Goal: Task Accomplishment & Management: Complete application form

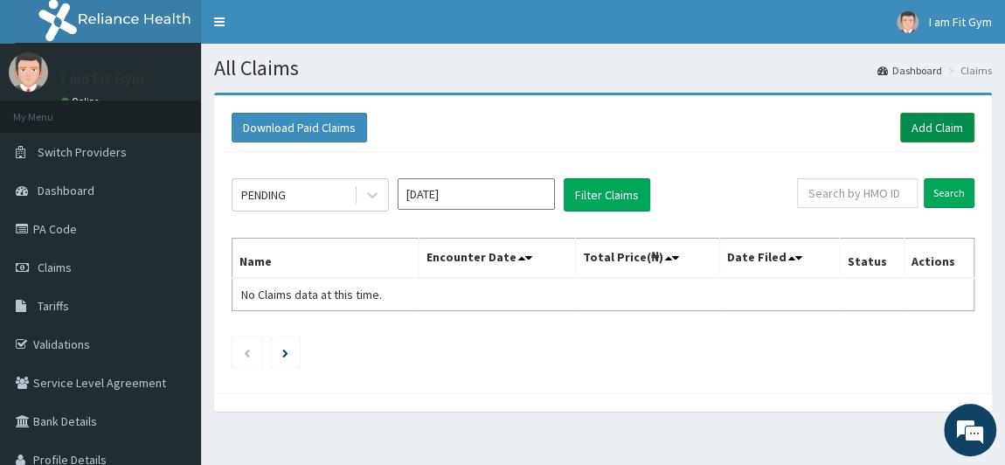
click at [929, 132] on link "Add Claim" at bounding box center [938, 128] width 74 height 30
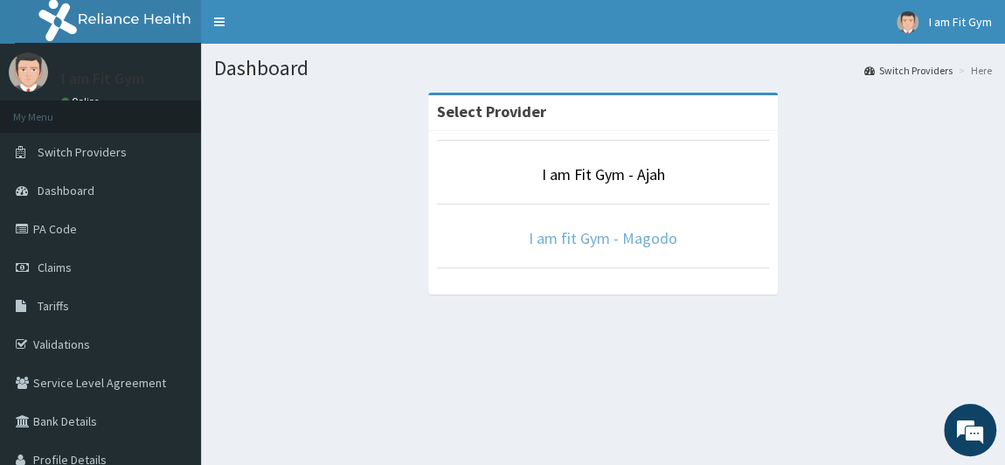
click at [646, 245] on link "I am fit Gym - Magodo" at bounding box center [603, 238] width 149 height 20
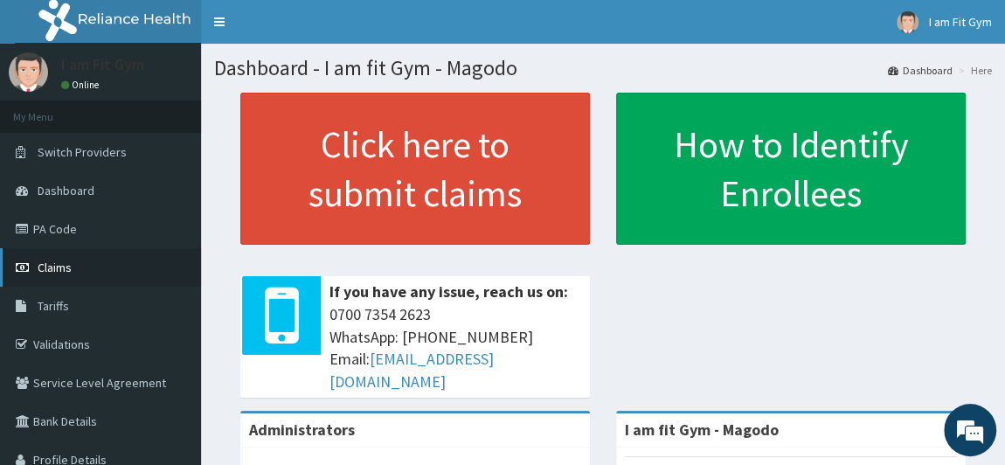
click at [66, 254] on link "Claims" at bounding box center [100, 267] width 201 height 38
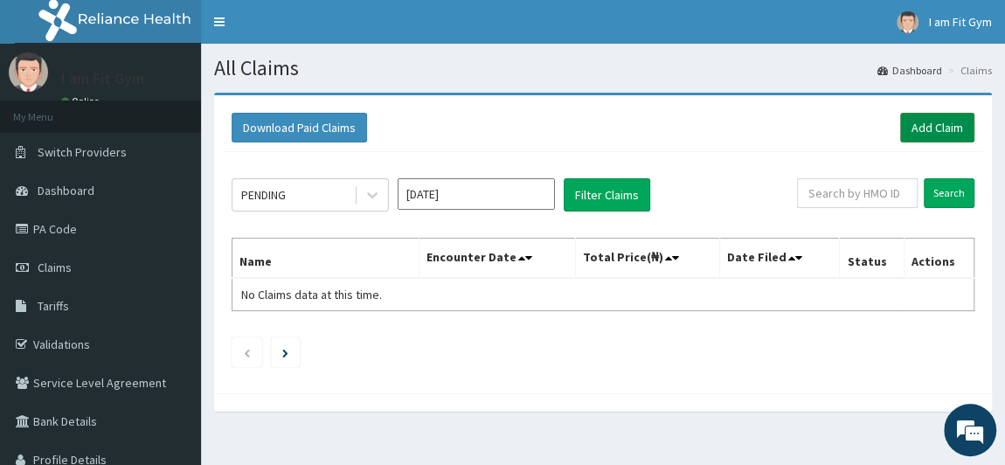
click at [924, 130] on link "Add Claim" at bounding box center [938, 128] width 74 height 30
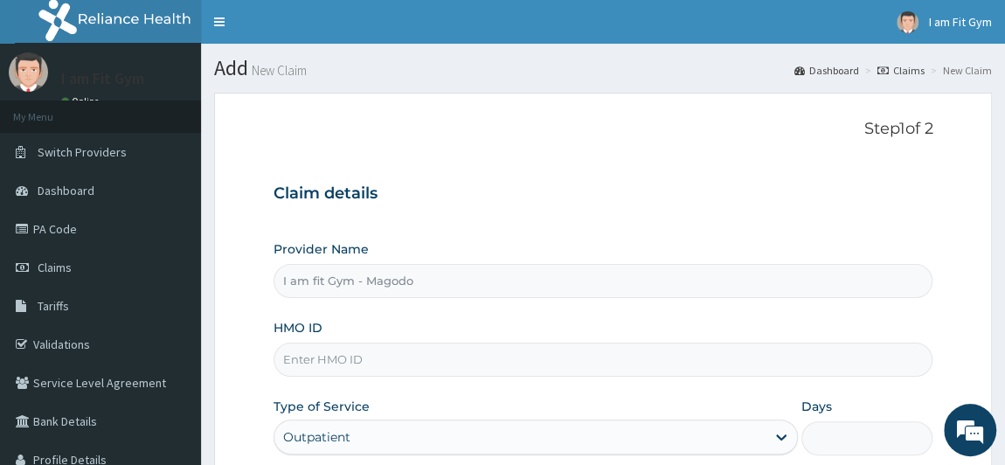
type input "I am fit Gym - Magodo"
type input "1"
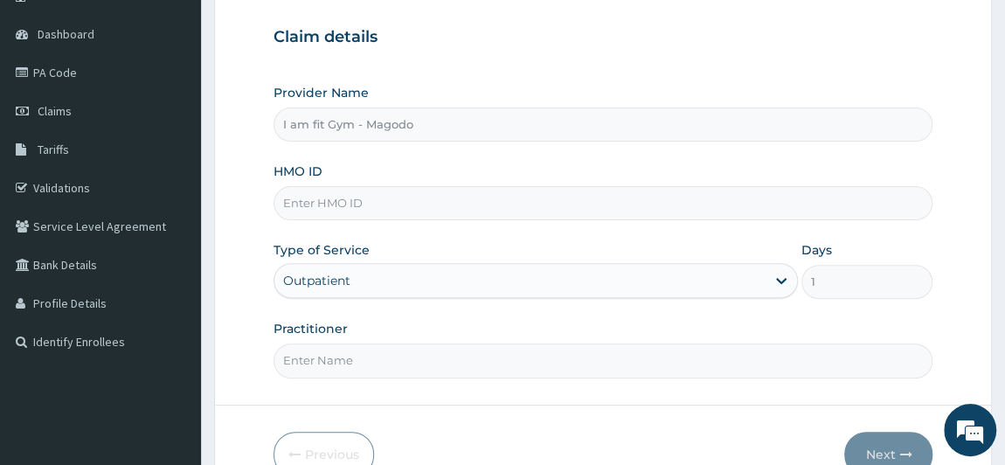
scroll to position [168, 0]
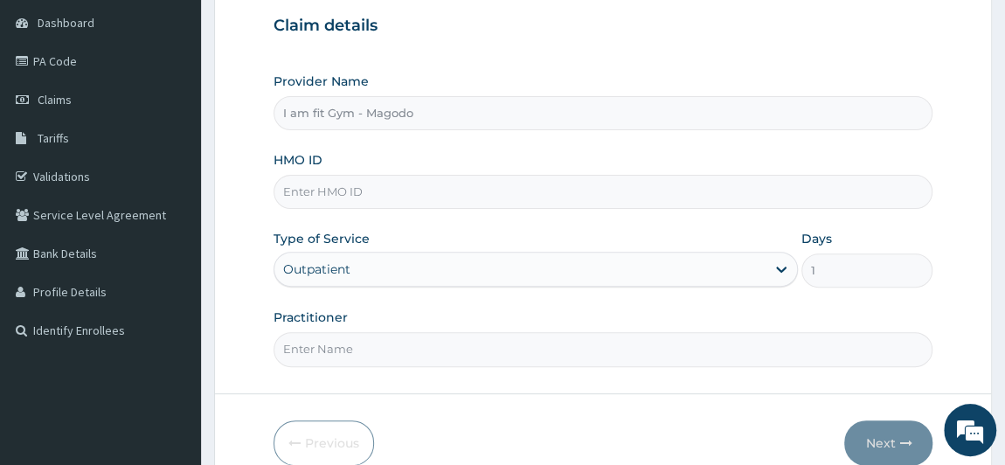
click at [468, 198] on input "HMO ID" at bounding box center [604, 192] width 660 height 34
type input "FRL/10004/A"
click at [389, 364] on form "Step 1 of 2 Claim details Provider Name I am fit Gym - Magodo HMO ID FRL/10004/…" at bounding box center [603, 208] width 778 height 567
click at [386, 352] on input "Practitioner" at bounding box center [604, 349] width 660 height 34
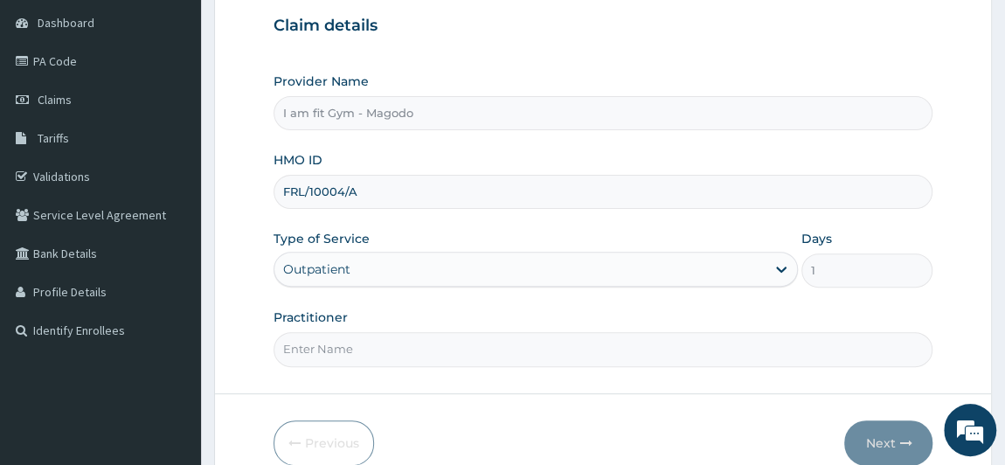
type input "RAZZIECMB"
click at [888, 434] on button "Next" at bounding box center [889, 443] width 88 height 45
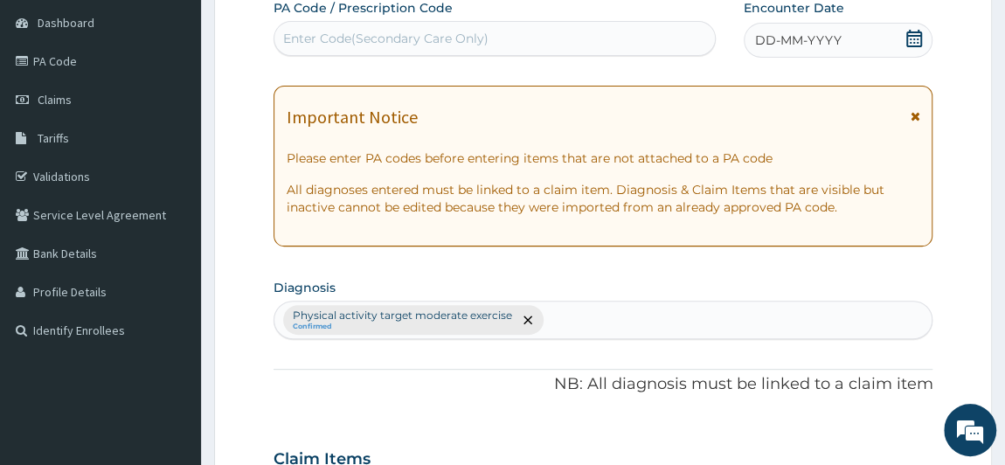
click at [915, 50] on span at bounding box center [914, 41] width 17 height 22
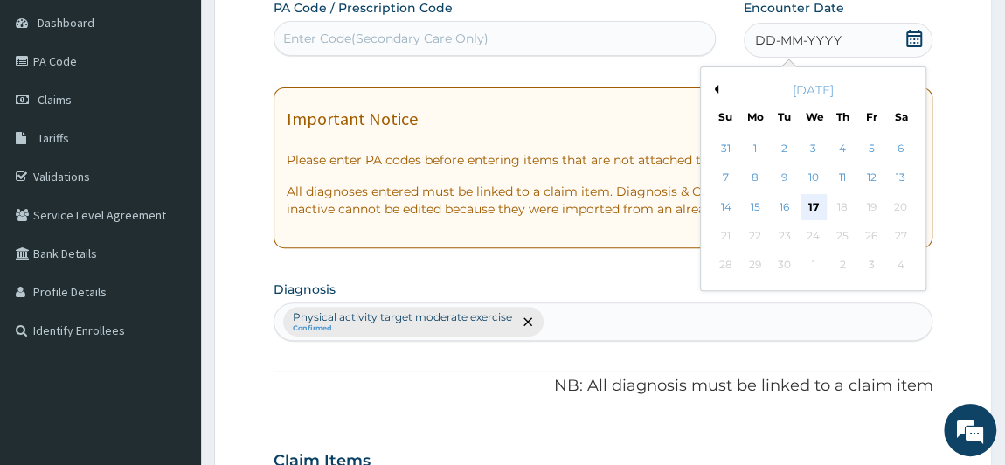
click at [816, 212] on div "17" at bounding box center [813, 207] width 26 height 26
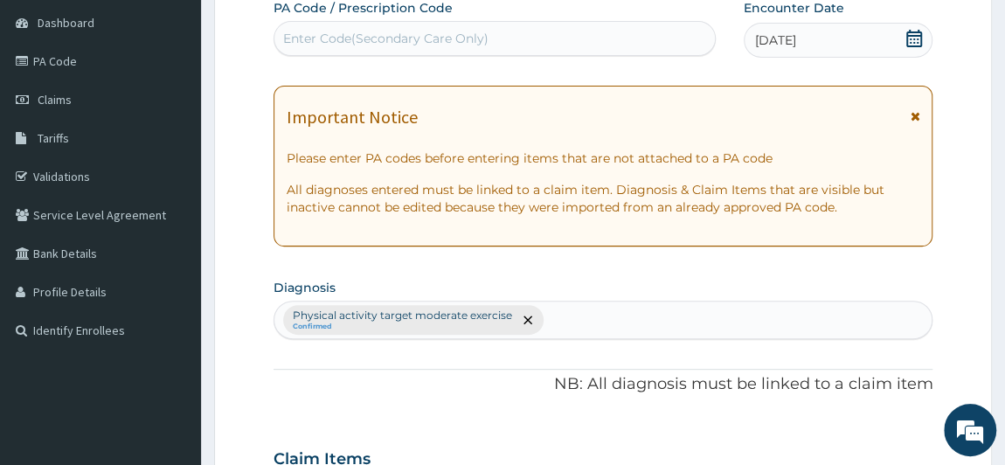
scroll to position [574, 0]
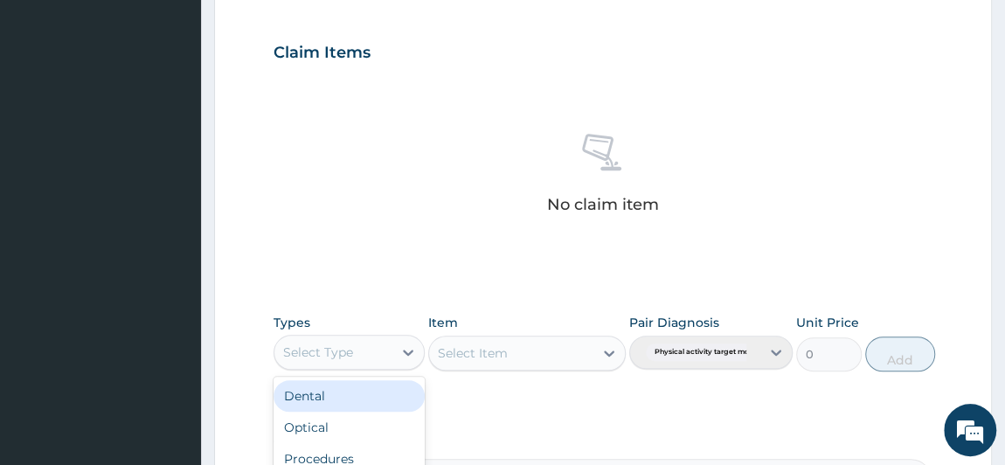
click at [344, 350] on div "Select Type" at bounding box center [318, 352] width 70 height 17
type input "GY"
click at [341, 405] on div "Gym" at bounding box center [350, 395] width 152 height 31
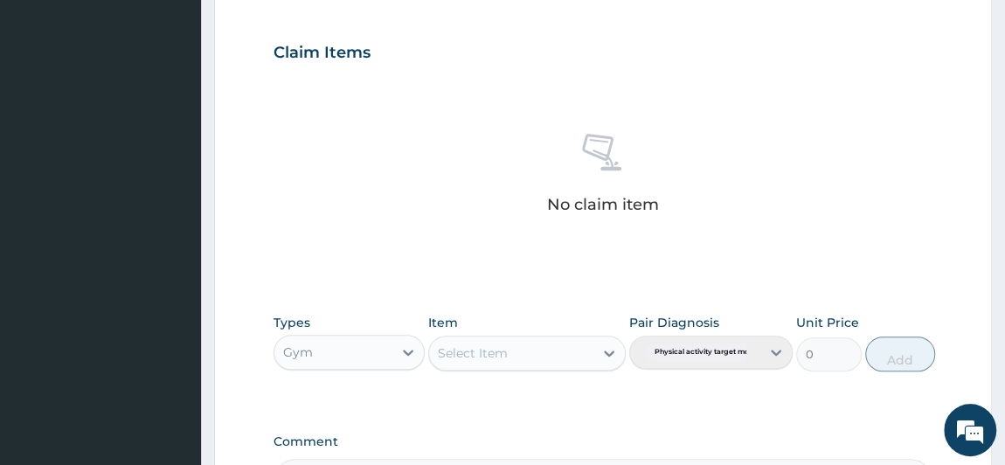
click at [506, 344] on div "Select Item" at bounding box center [473, 352] width 70 height 17
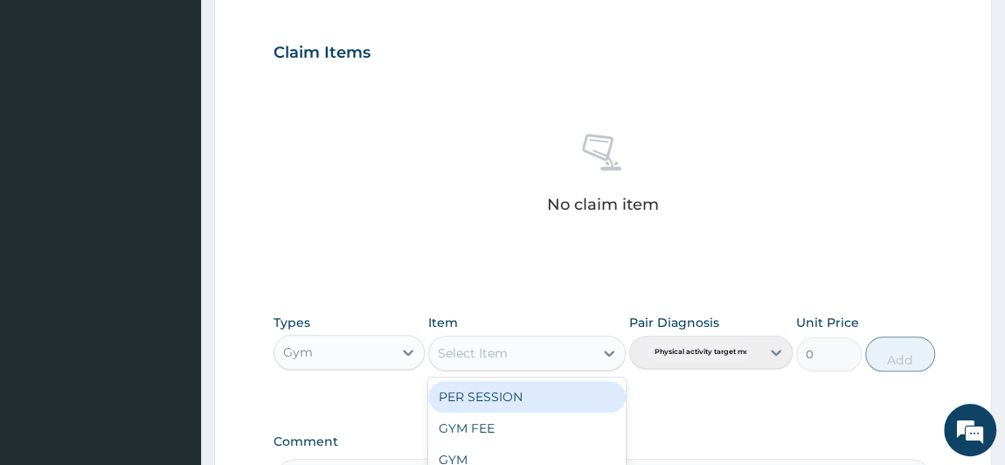
click at [498, 392] on div "PER SESSION" at bounding box center [527, 396] width 198 height 31
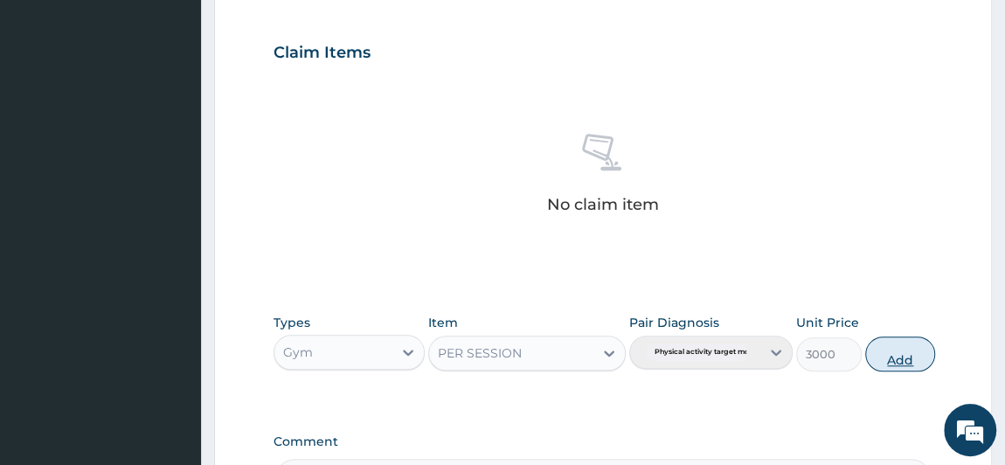
click at [901, 349] on button "Add" at bounding box center [901, 354] width 70 height 35
type input "0"
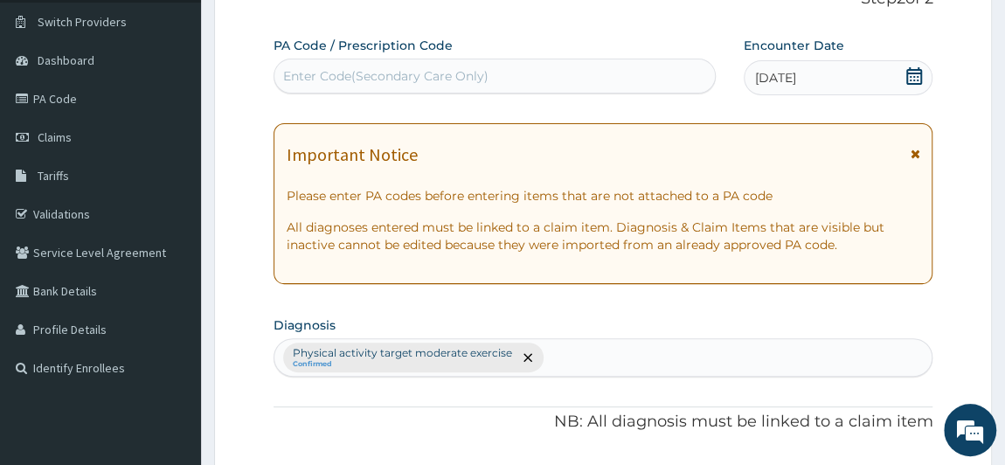
scroll to position [0, 0]
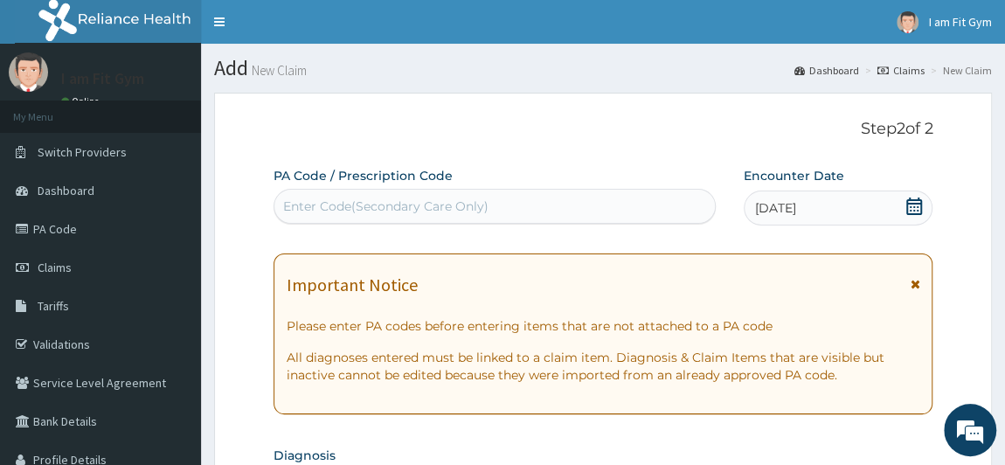
click at [416, 207] on div "Enter Code(Secondary Care Only)" at bounding box center [385, 206] width 205 height 17
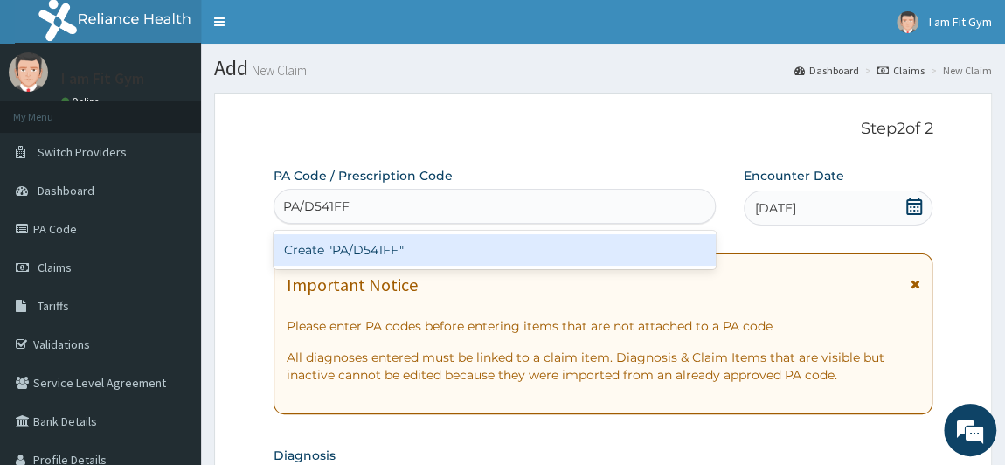
type input "PA/D541FF"
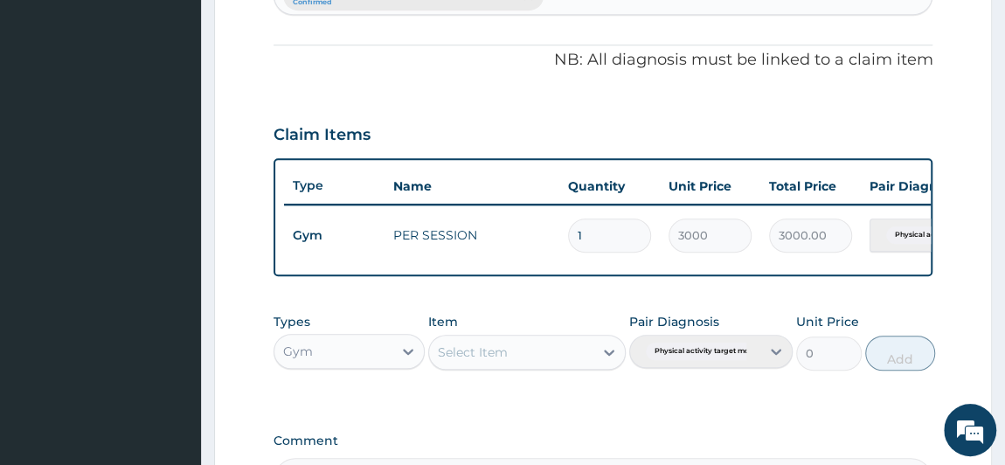
scroll to position [101, 0]
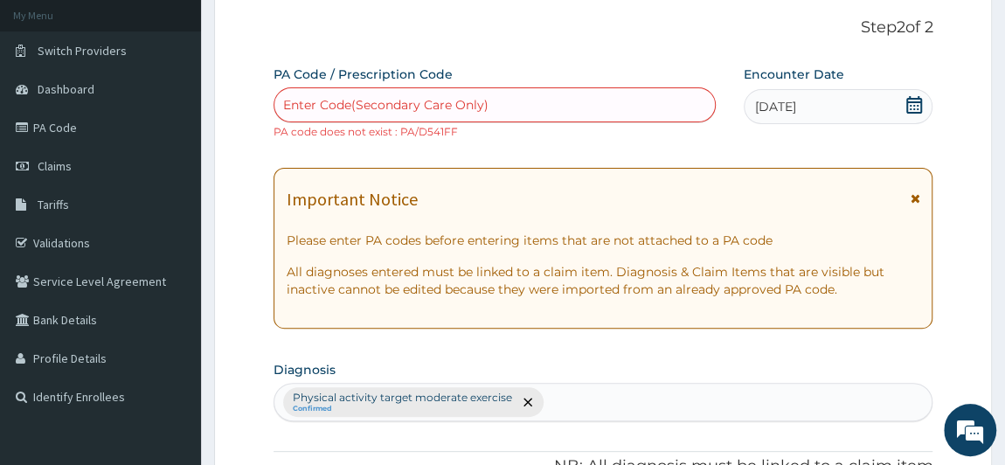
click at [475, 100] on div "Enter Code(Secondary Care Only)" at bounding box center [385, 104] width 205 height 17
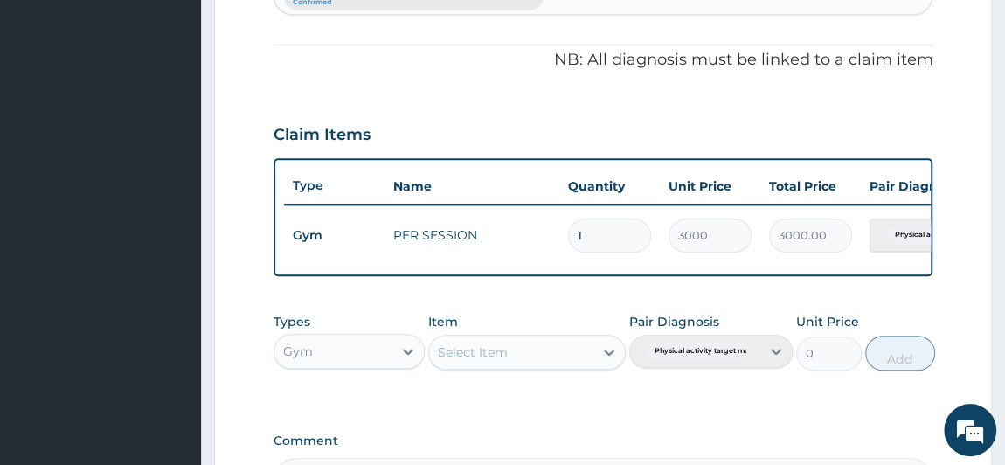
scroll to position [737, 0]
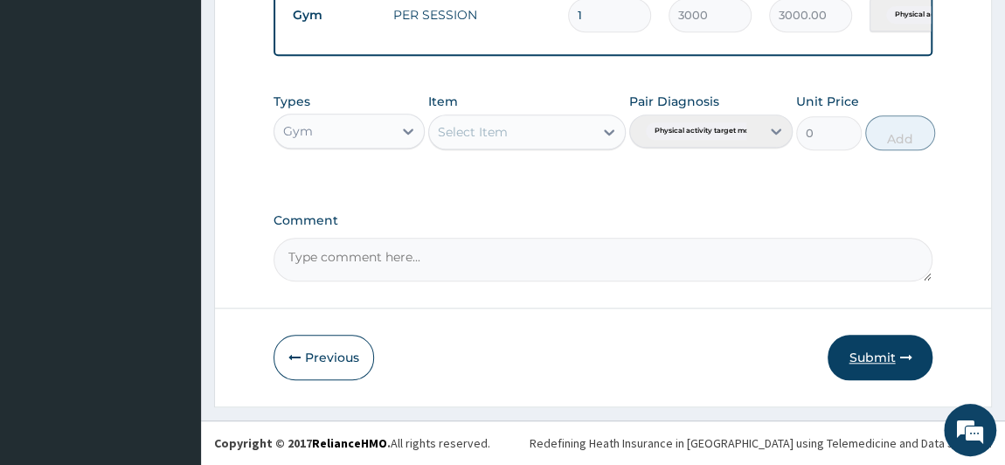
type input "PA/D641FF"
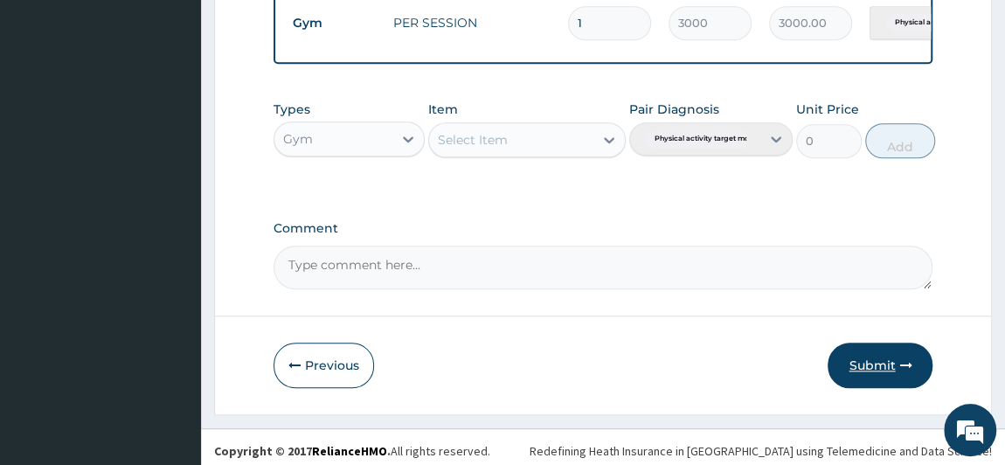
click at [897, 373] on button "Submit" at bounding box center [880, 365] width 105 height 45
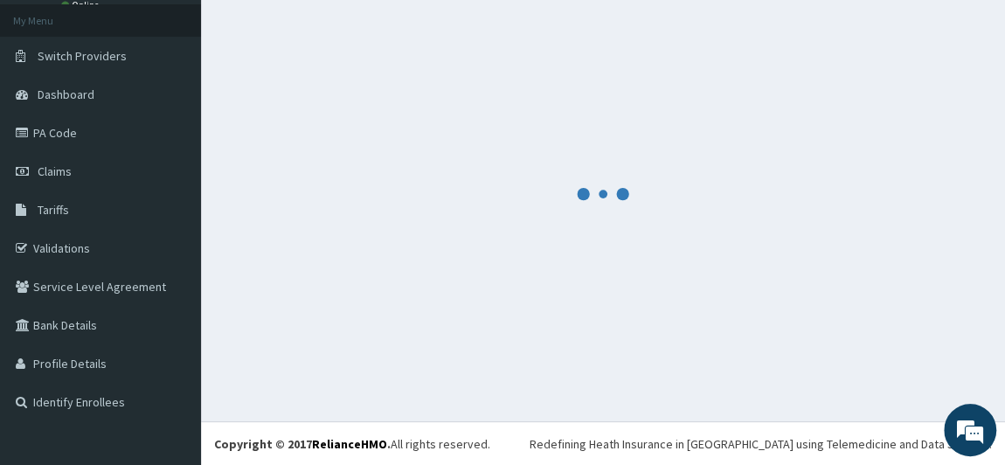
scroll to position [720, 0]
